Goal: Use online tool/utility: Utilize a website feature to perform a specific function

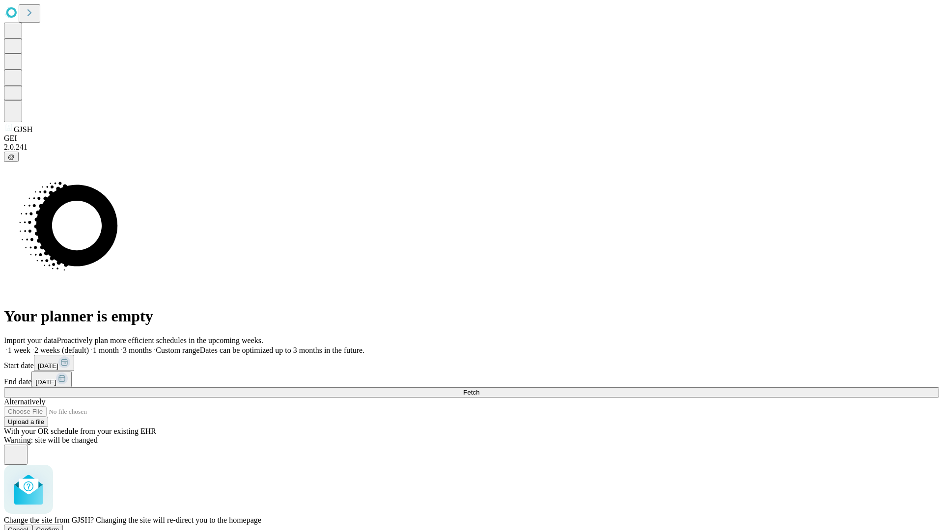
click at [59, 526] on span "Confirm" at bounding box center [47, 529] width 23 height 7
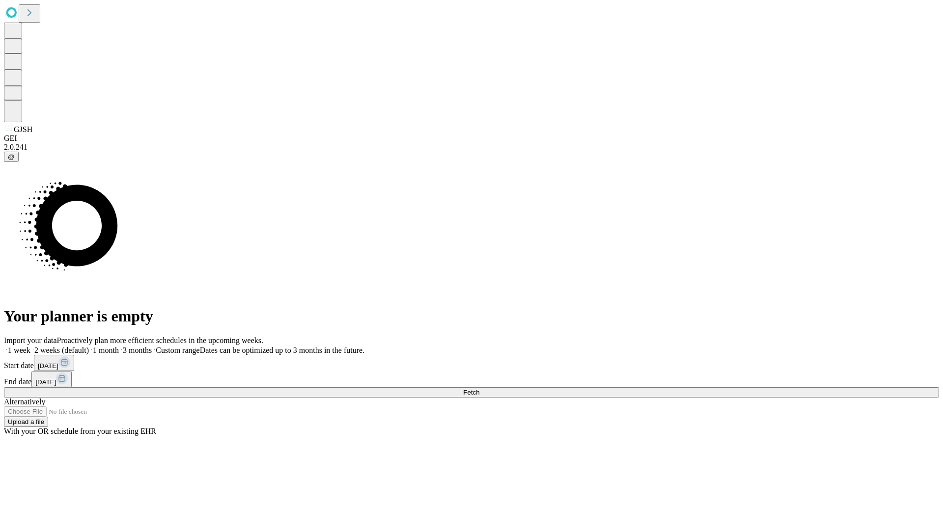
click at [119, 346] on label "1 month" at bounding box center [104, 350] width 30 height 8
click at [479, 389] on span "Fetch" at bounding box center [471, 392] width 16 height 7
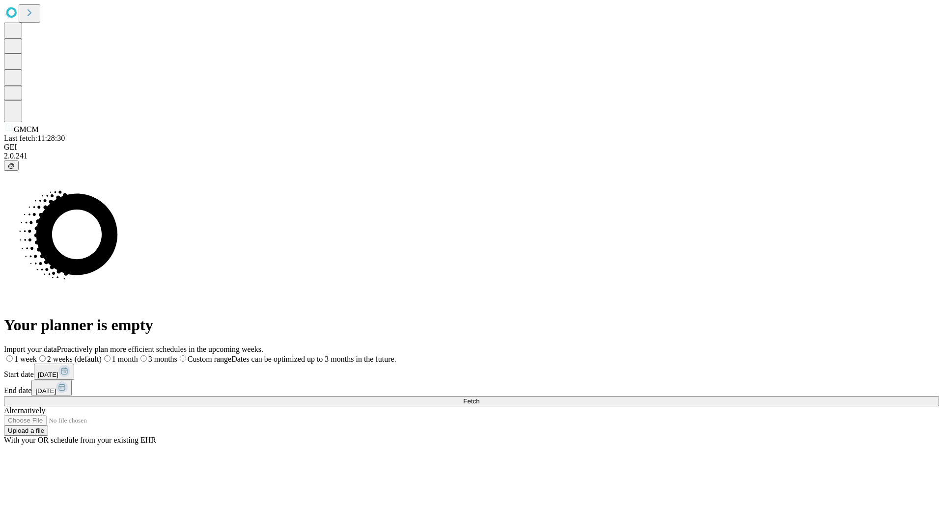
click at [479, 398] on span "Fetch" at bounding box center [471, 401] width 16 height 7
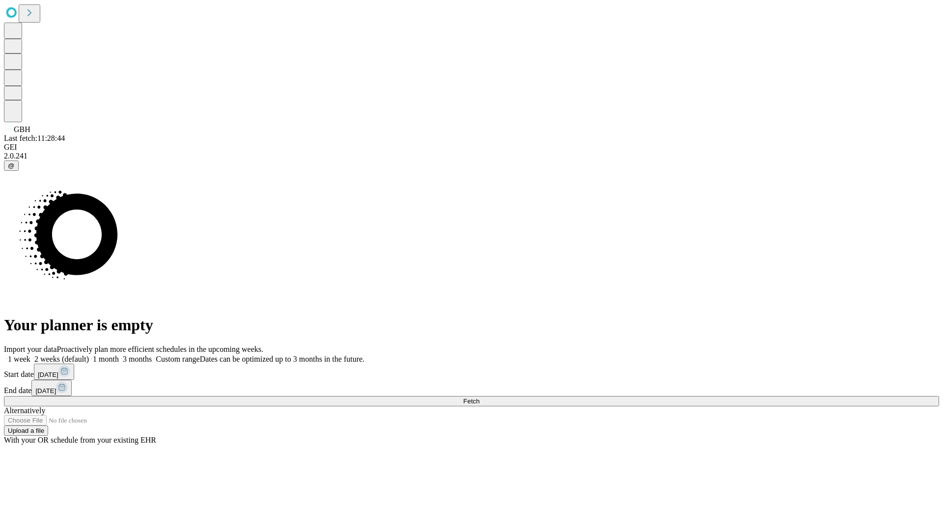
click at [119, 355] on label "1 month" at bounding box center [104, 359] width 30 height 8
click at [479, 398] on span "Fetch" at bounding box center [471, 401] width 16 height 7
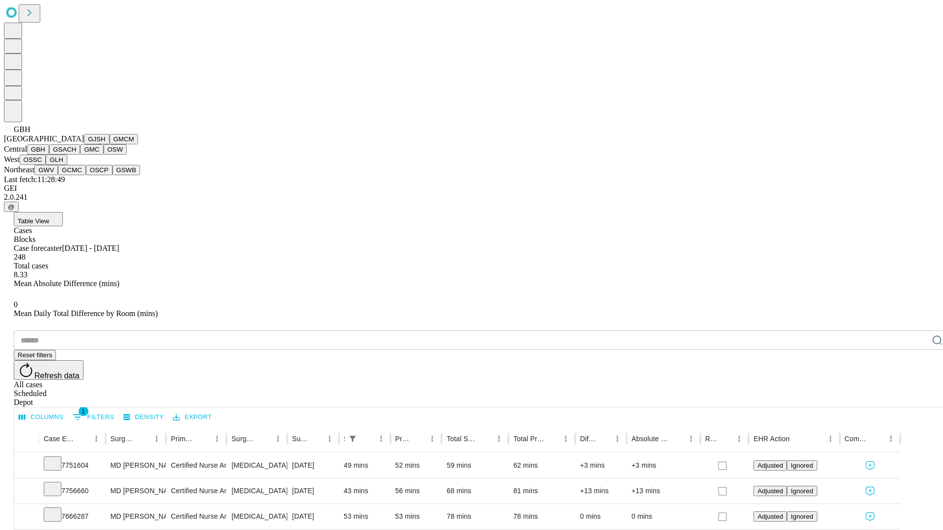
click at [76, 155] on button "GSACH" at bounding box center [64, 149] width 31 height 10
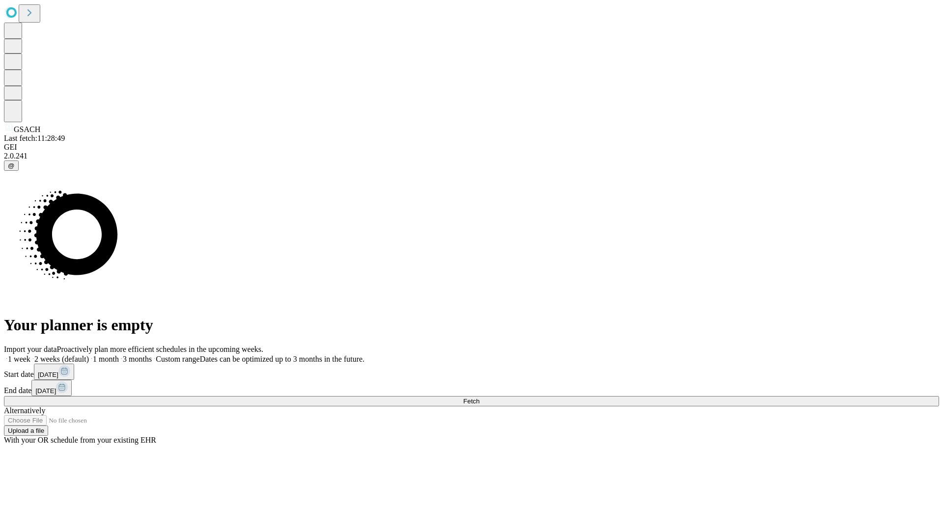
click at [479, 398] on span "Fetch" at bounding box center [471, 401] width 16 height 7
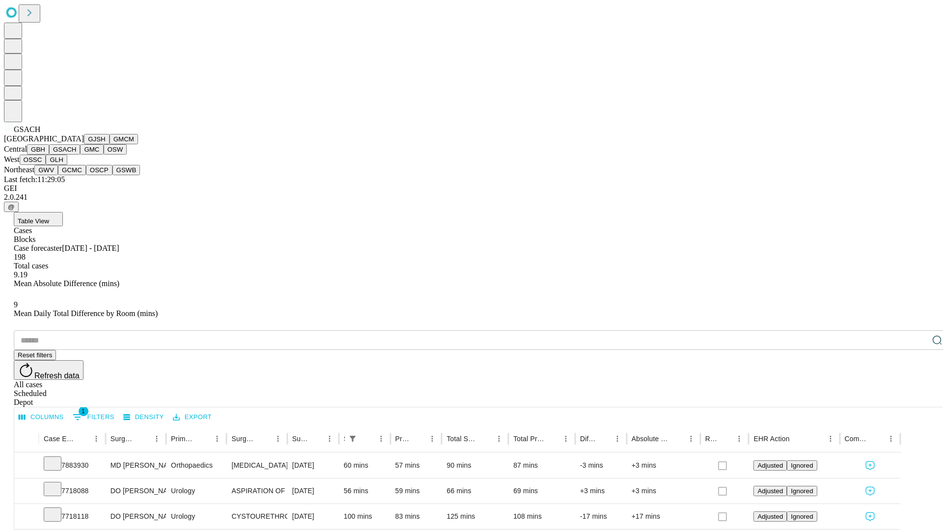
click at [80, 155] on button "GMC" at bounding box center [91, 149] width 23 height 10
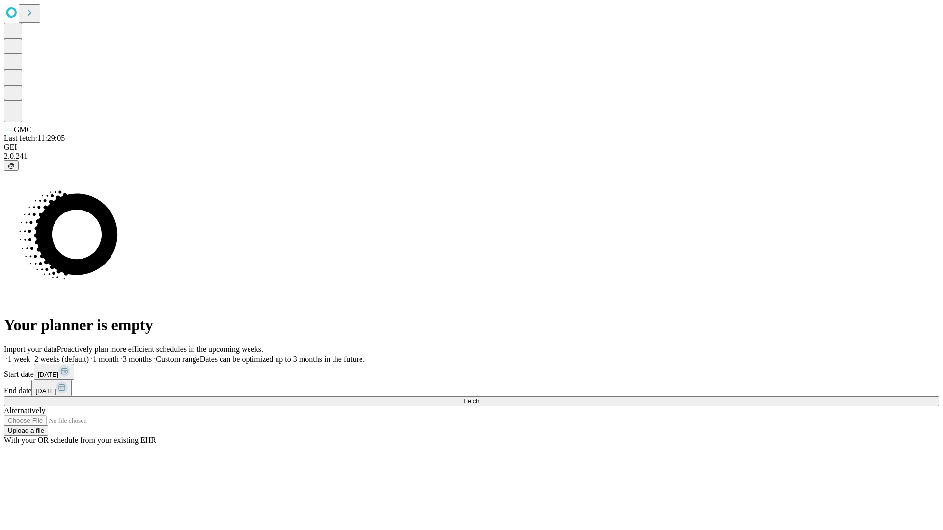
click at [119, 355] on label "1 month" at bounding box center [104, 359] width 30 height 8
click at [479, 398] on span "Fetch" at bounding box center [471, 401] width 16 height 7
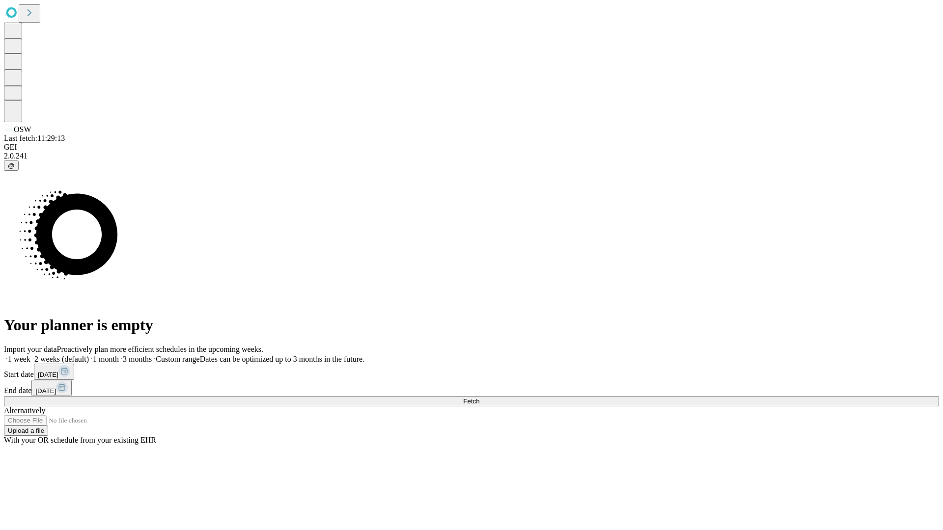
click at [119, 355] on label "1 month" at bounding box center [104, 359] width 30 height 8
click at [479, 398] on span "Fetch" at bounding box center [471, 401] width 16 height 7
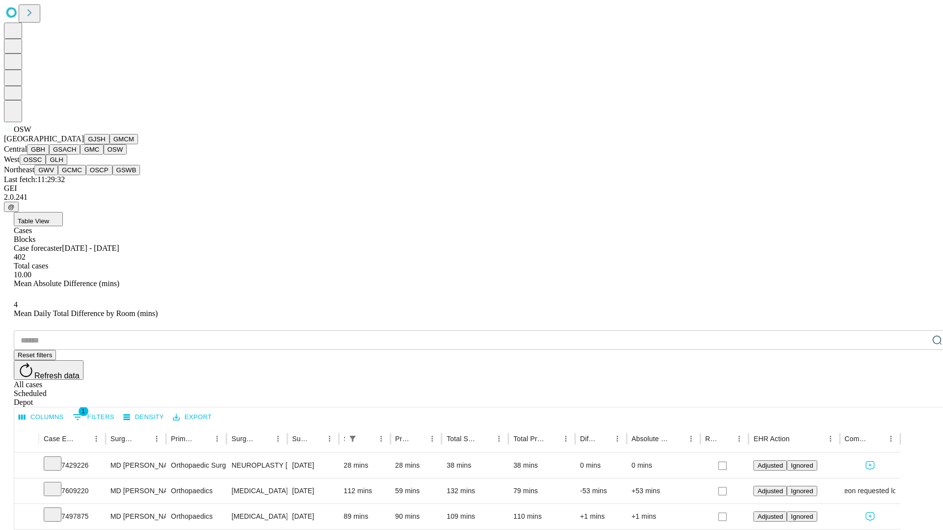
click at [46, 165] on button "OSSC" at bounding box center [33, 160] width 27 height 10
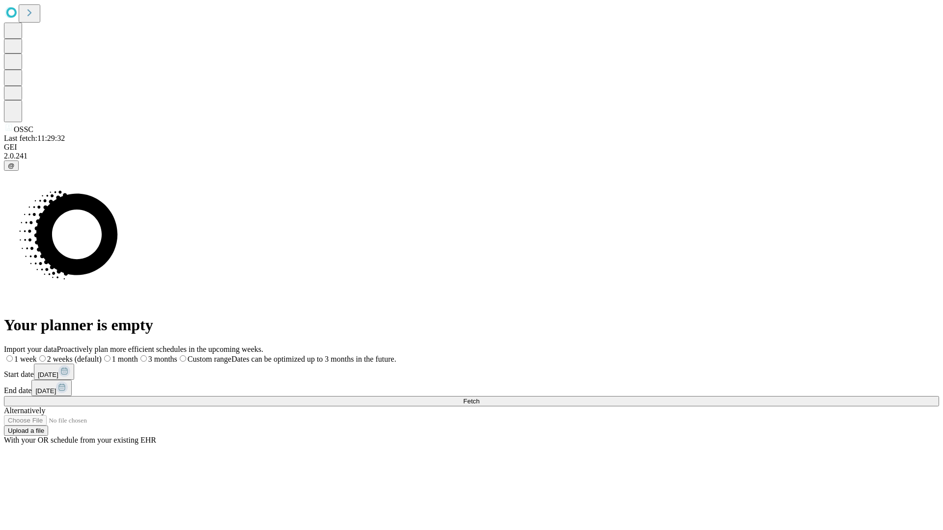
click at [138, 355] on label "1 month" at bounding box center [120, 359] width 36 height 8
click at [479, 398] on span "Fetch" at bounding box center [471, 401] width 16 height 7
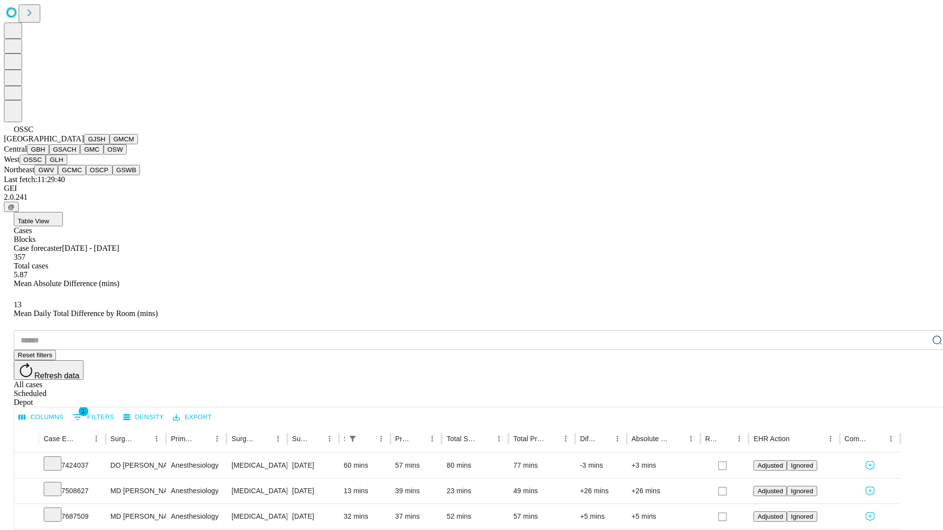
click at [67, 165] on button "GLH" at bounding box center [56, 160] width 21 height 10
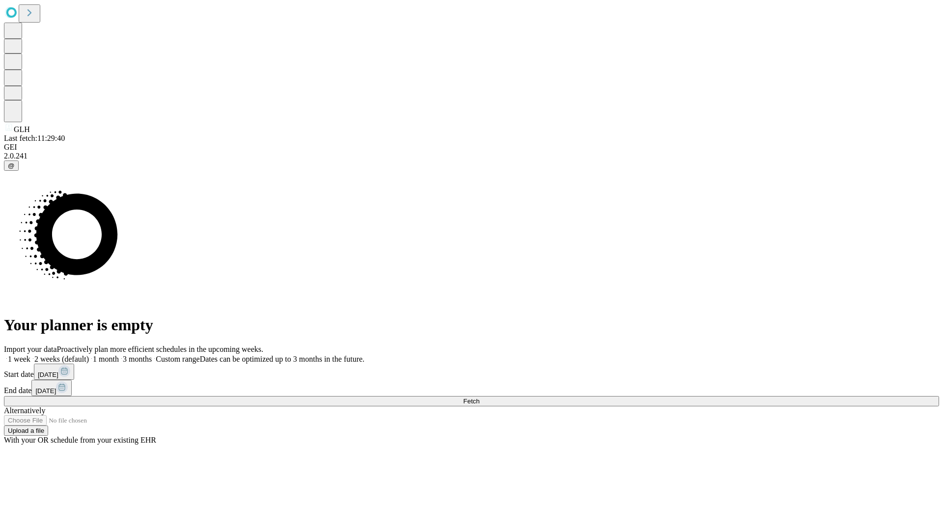
click at [119, 355] on label "1 month" at bounding box center [104, 359] width 30 height 8
click at [479, 398] on span "Fetch" at bounding box center [471, 401] width 16 height 7
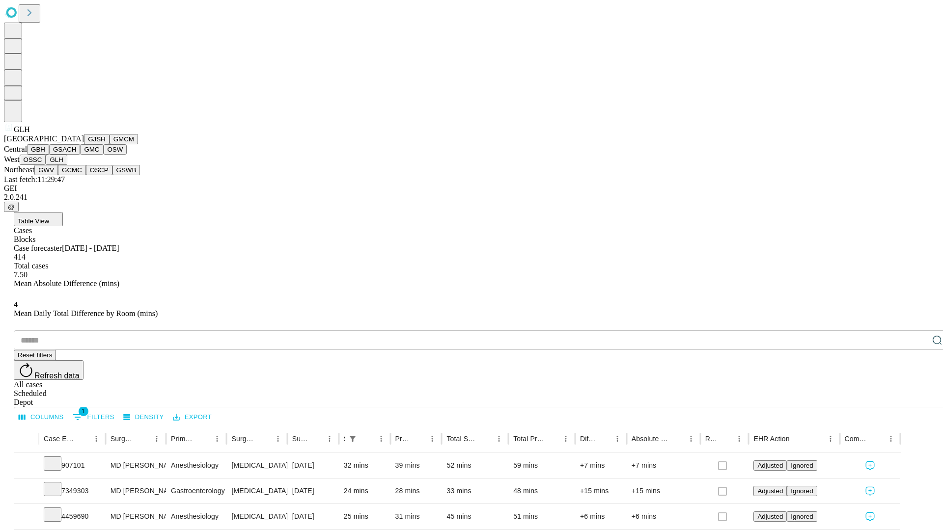
click at [58, 175] on button "GWV" at bounding box center [46, 170] width 24 height 10
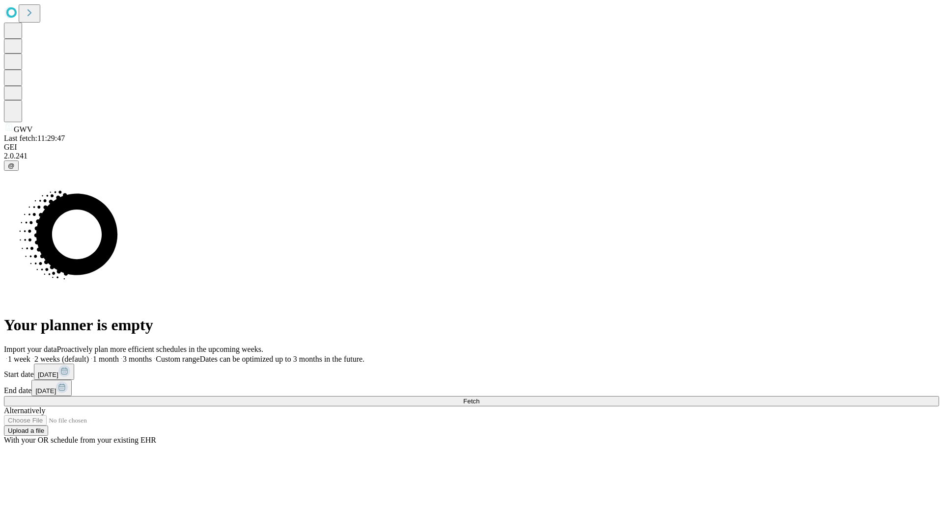
click at [119, 355] on label "1 month" at bounding box center [104, 359] width 30 height 8
click at [479, 398] on span "Fetch" at bounding box center [471, 401] width 16 height 7
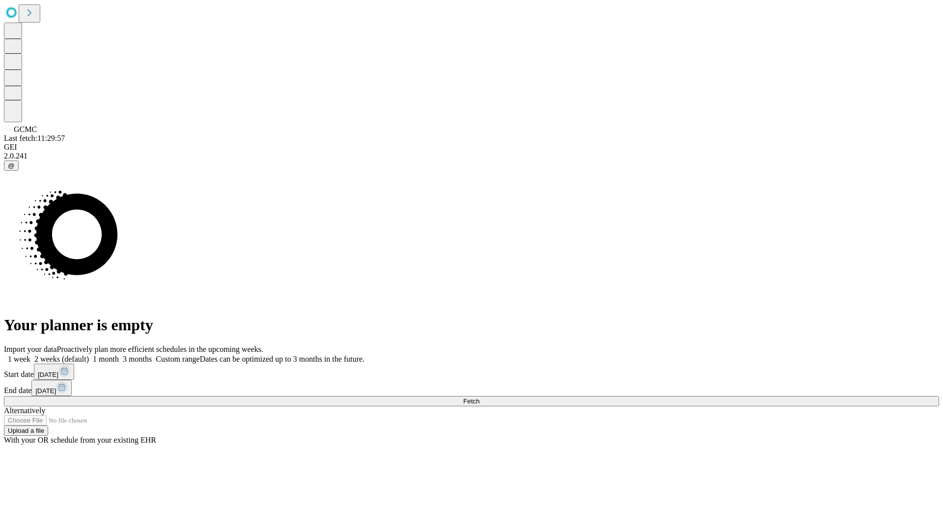
click at [119, 355] on label "1 month" at bounding box center [104, 359] width 30 height 8
click at [479, 398] on span "Fetch" at bounding box center [471, 401] width 16 height 7
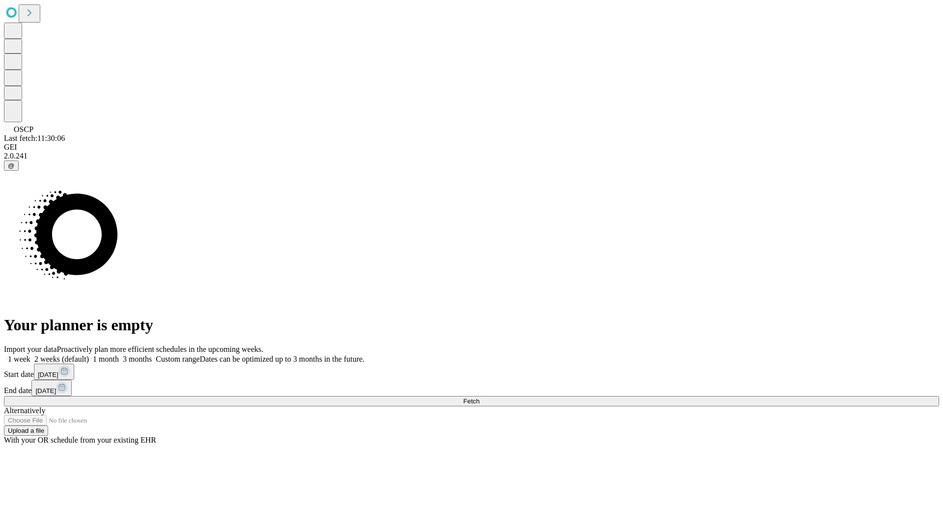
click at [119, 355] on label "1 month" at bounding box center [104, 359] width 30 height 8
click at [479, 398] on span "Fetch" at bounding box center [471, 401] width 16 height 7
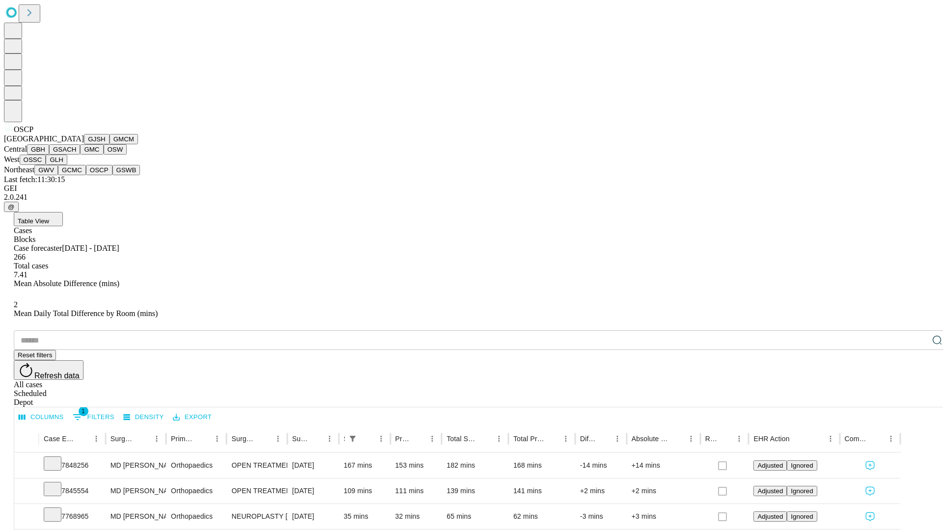
click at [112, 175] on button "GSWB" at bounding box center [126, 170] width 28 height 10
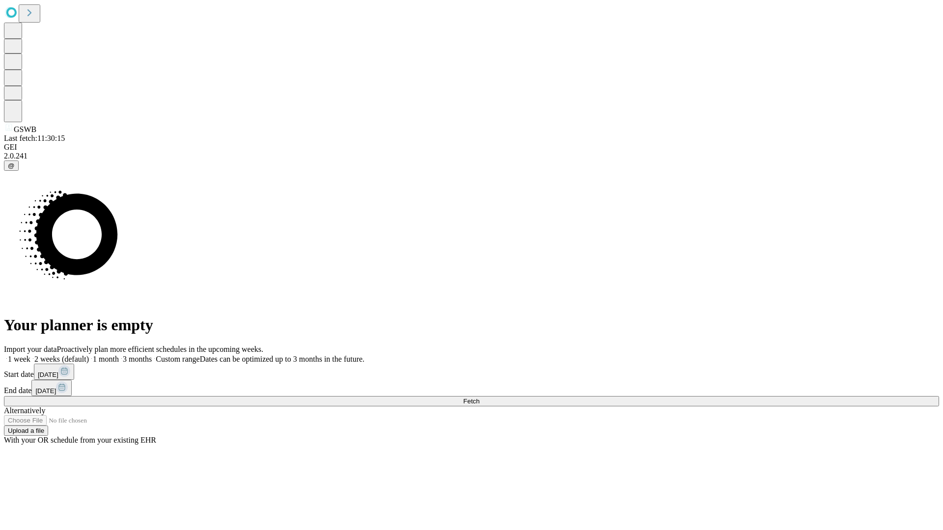
click at [119, 355] on label "1 month" at bounding box center [104, 359] width 30 height 8
click at [479, 398] on span "Fetch" at bounding box center [471, 401] width 16 height 7
